Goal: Task Accomplishment & Management: Complete application form

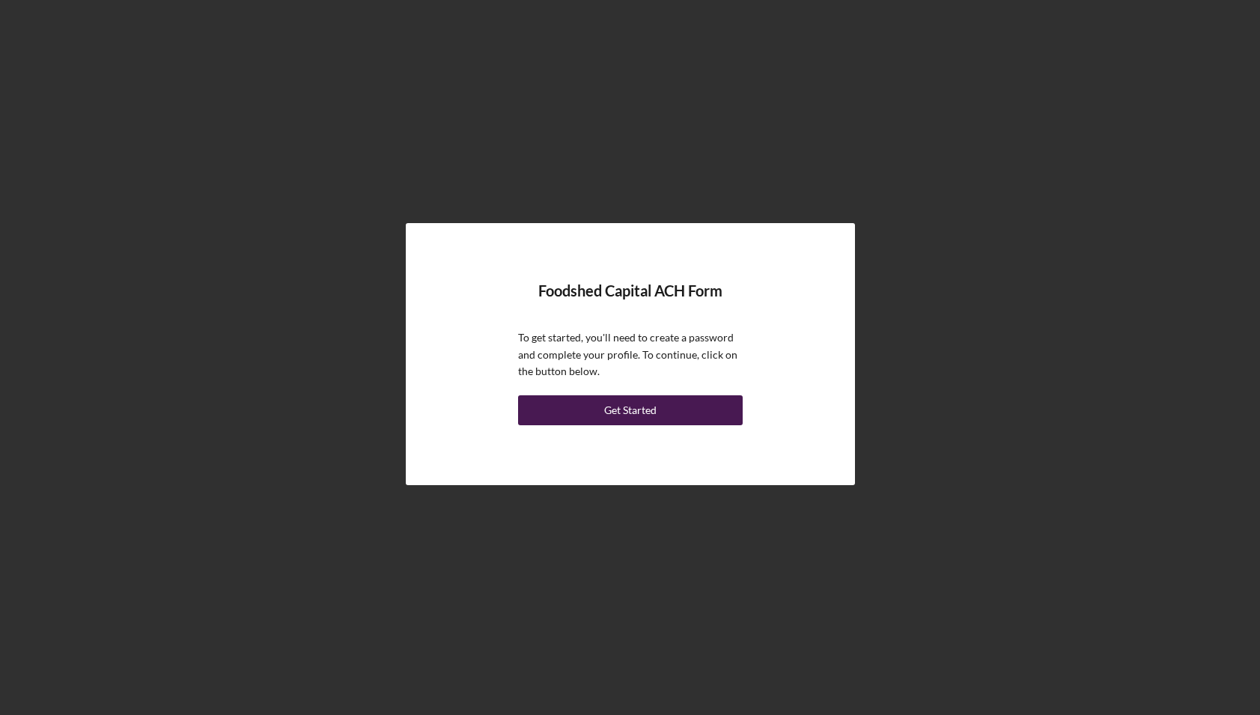
click at [665, 413] on button "Get Started" at bounding box center [630, 410] width 225 height 30
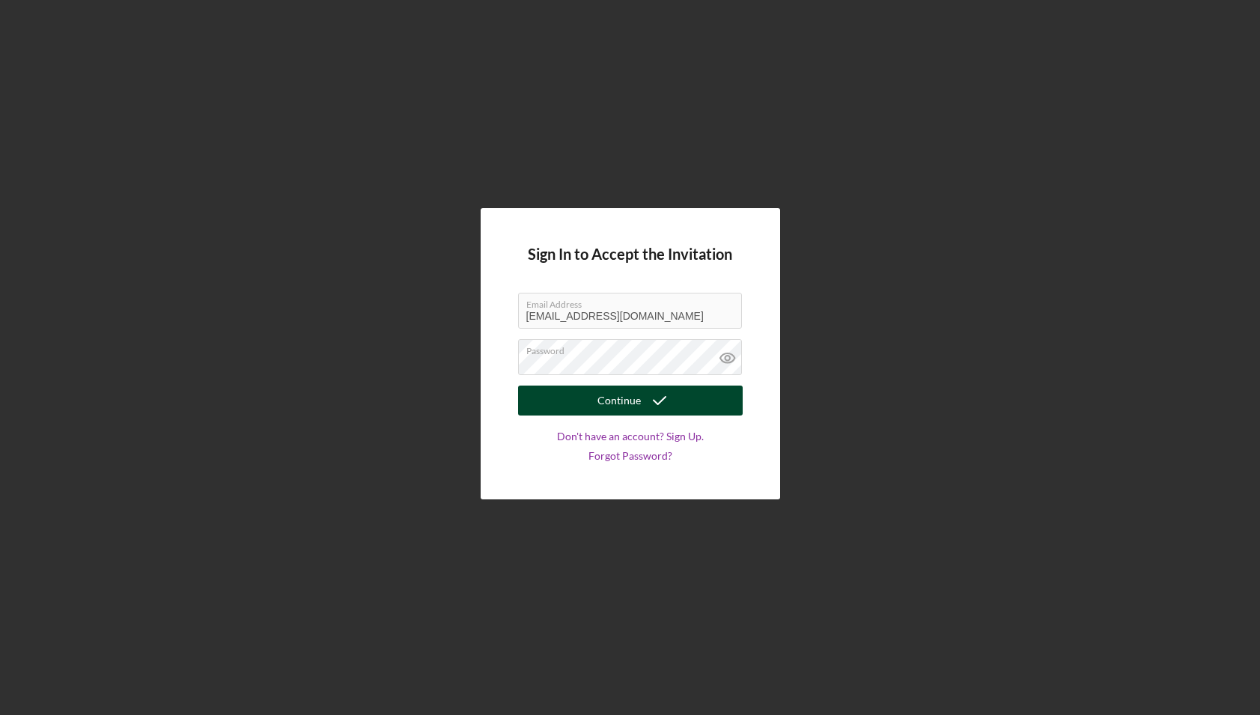
click at [609, 391] on div "Continue" at bounding box center [618, 400] width 43 height 30
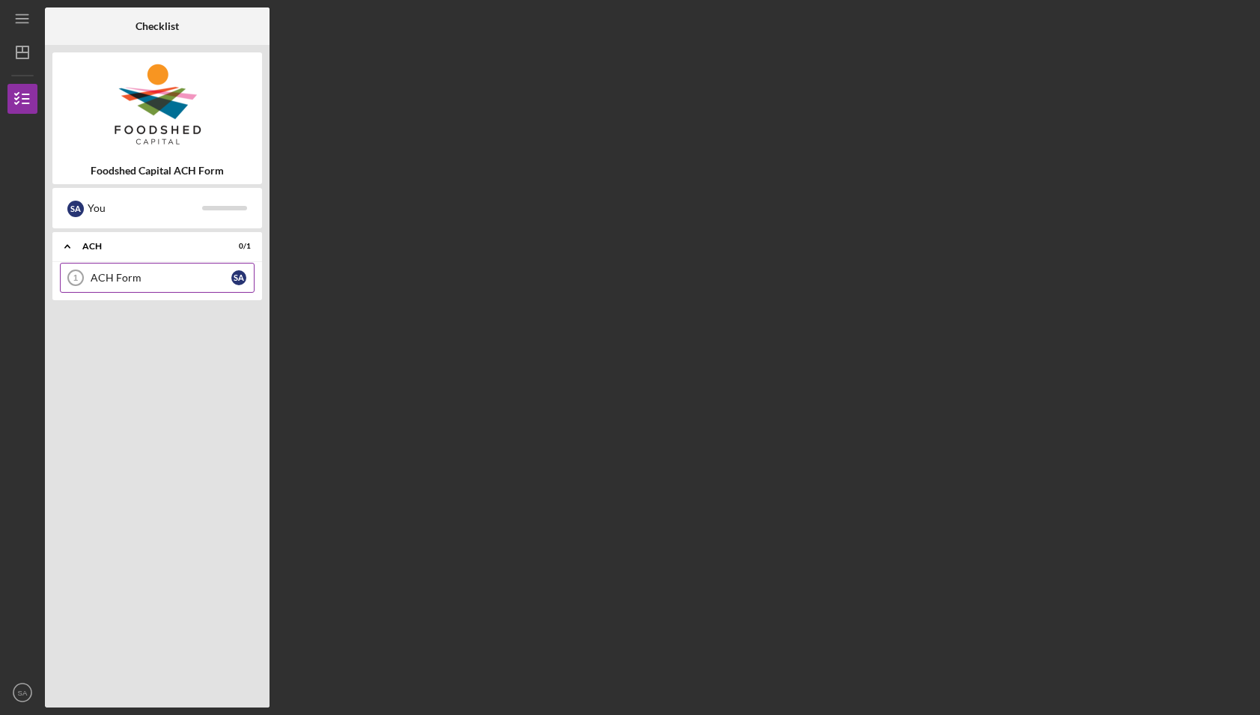
click at [116, 275] on div "ACH Form" at bounding box center [161, 278] width 141 height 12
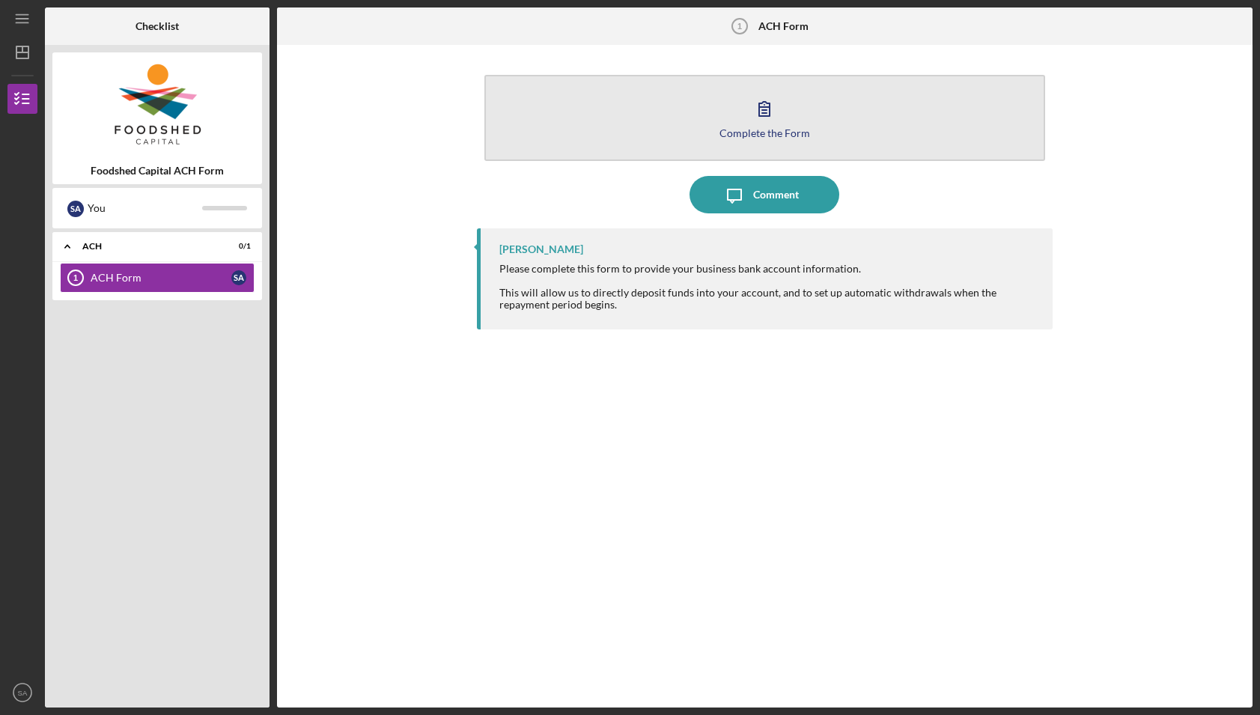
click at [761, 95] on icon "button" at bounding box center [764, 108] width 37 height 37
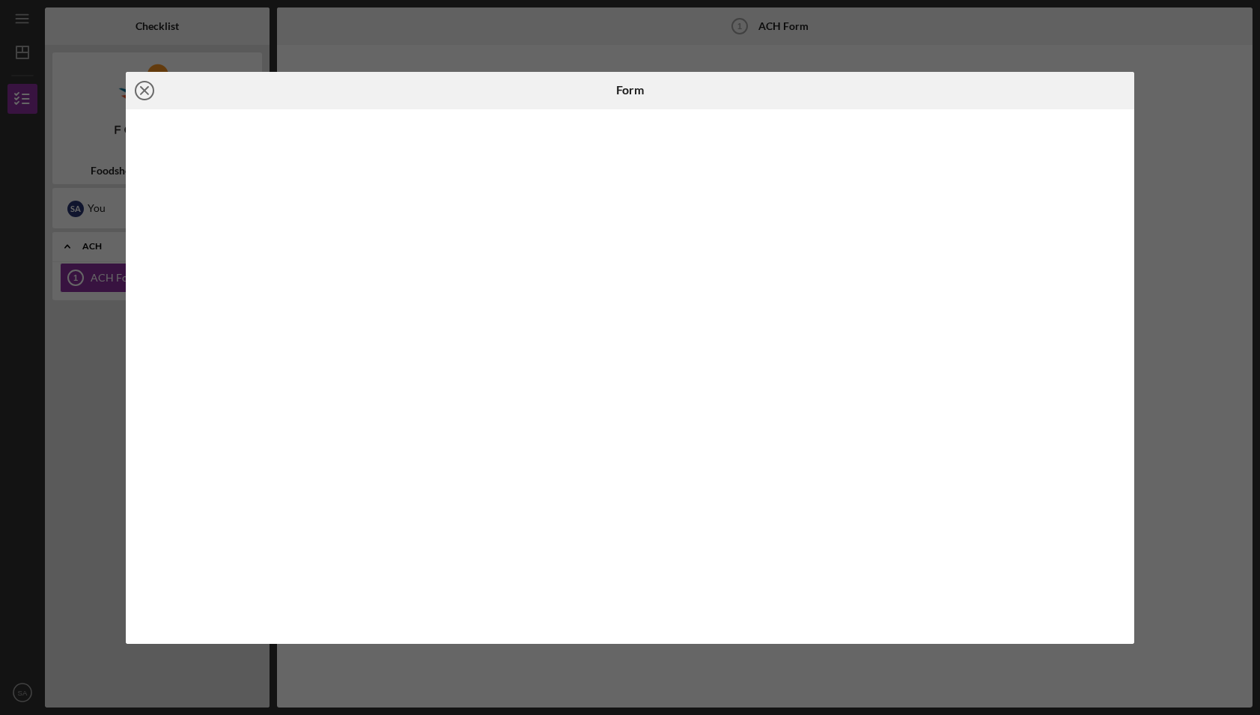
click at [140, 87] on icon "Icon/Close" at bounding box center [144, 90] width 37 height 37
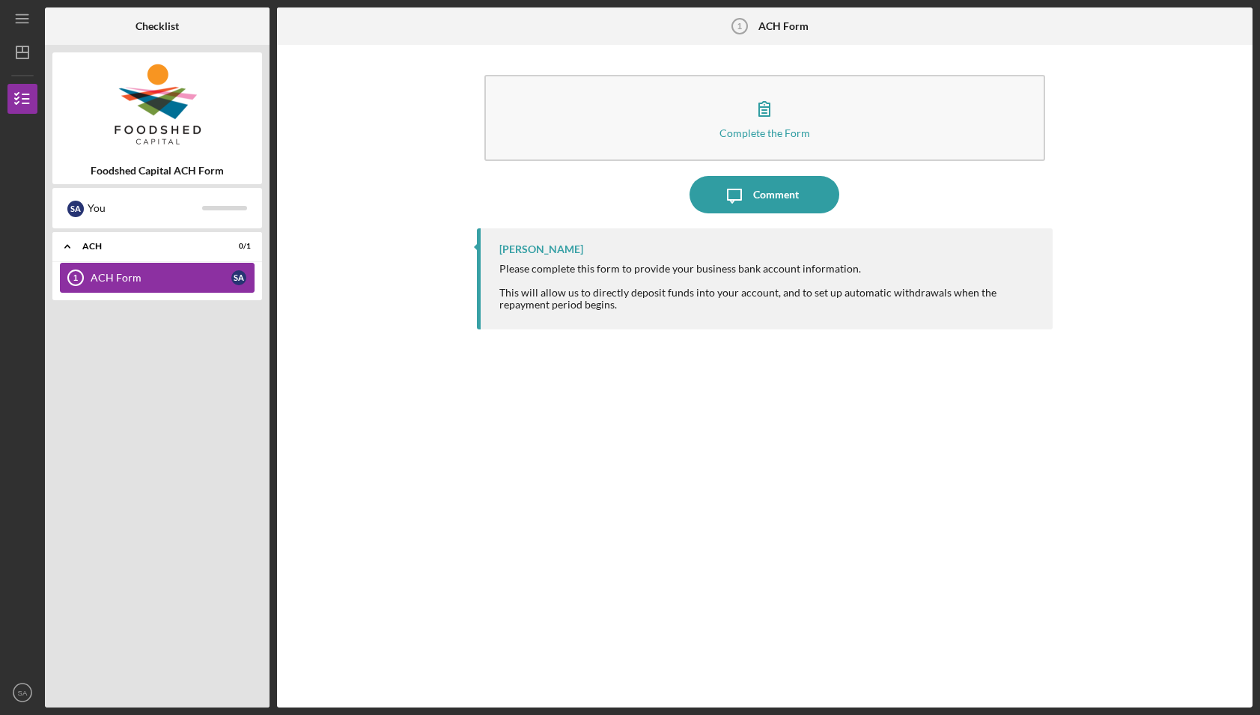
click at [164, 275] on div "ACH Form" at bounding box center [161, 278] width 141 height 12
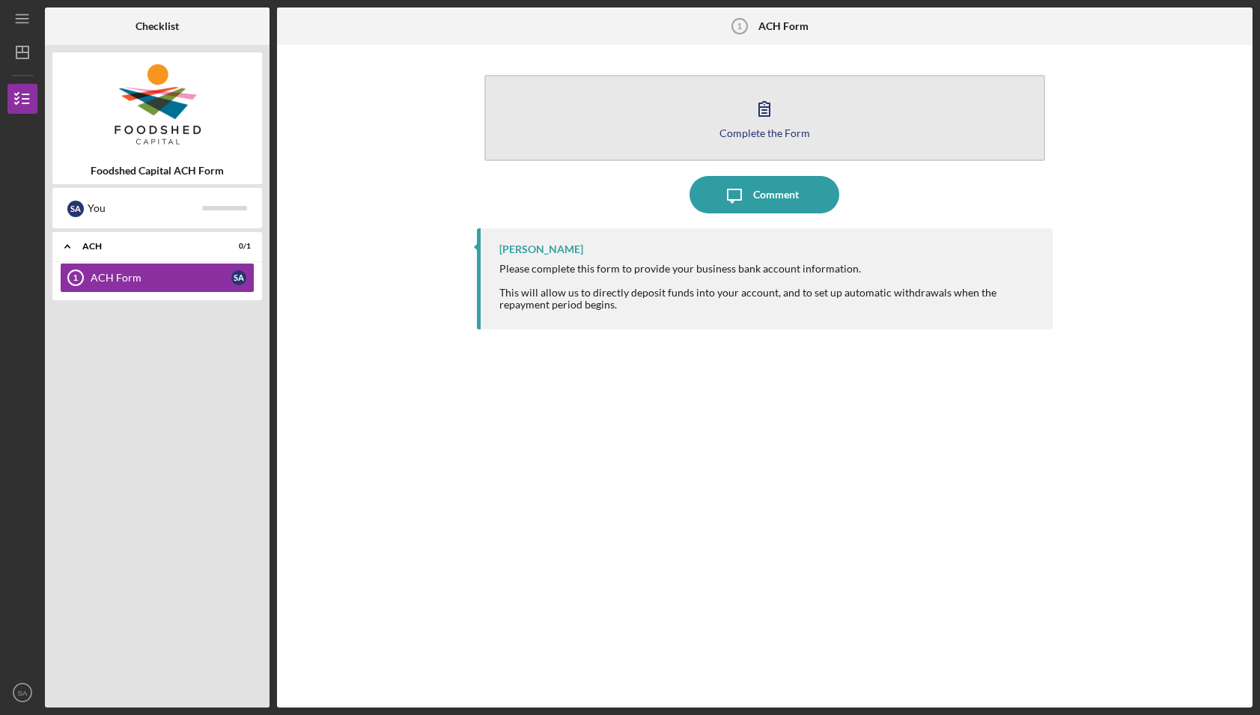
click at [839, 141] on button "Complete the Form Form" at bounding box center [764, 118] width 561 height 86
